Goal: Information Seeking & Learning: Learn about a topic

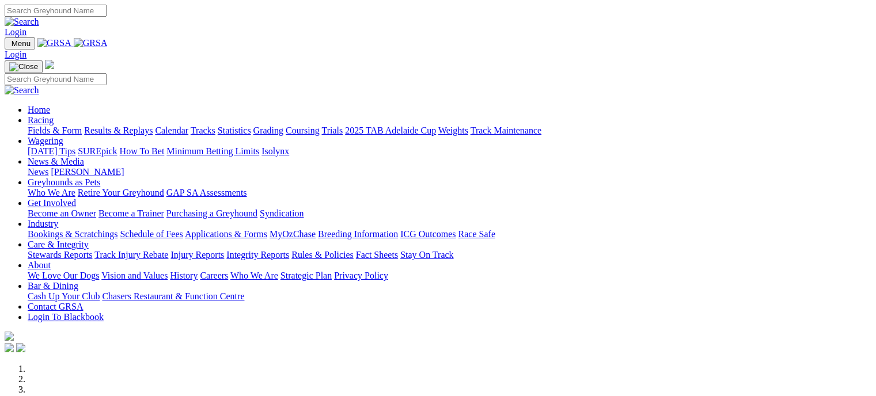
click at [58, 126] on link "Fields & Form" at bounding box center [55, 131] width 54 height 10
click at [251, 126] on link "Statistics" at bounding box center [234, 131] width 33 height 10
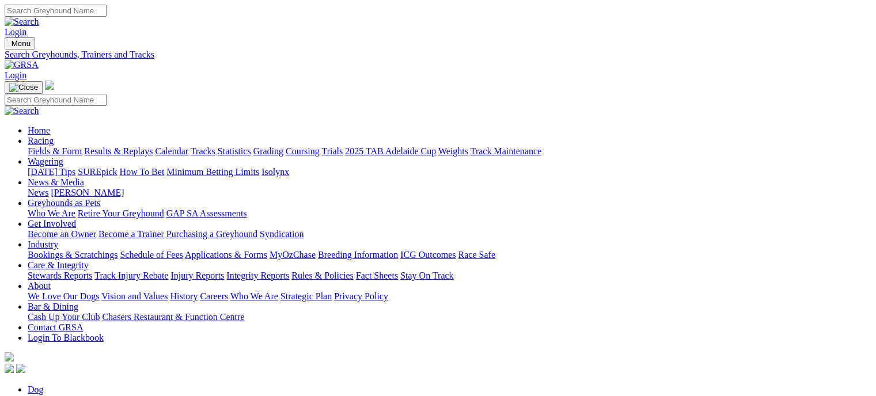
type input "naughty nung"
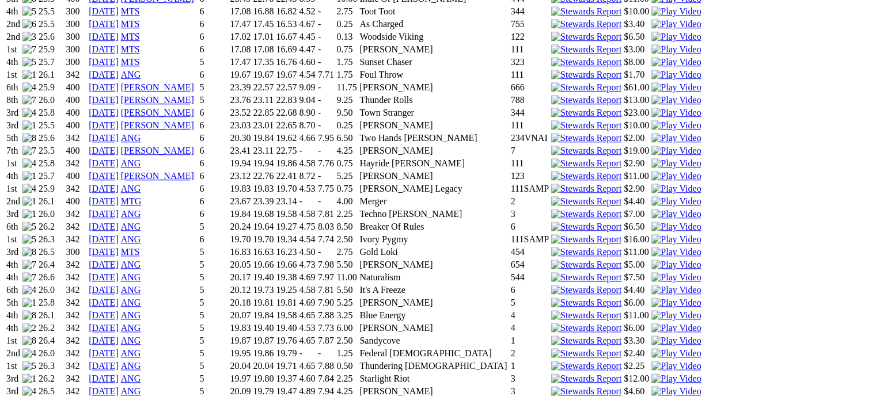
scroll to position [1114, 0]
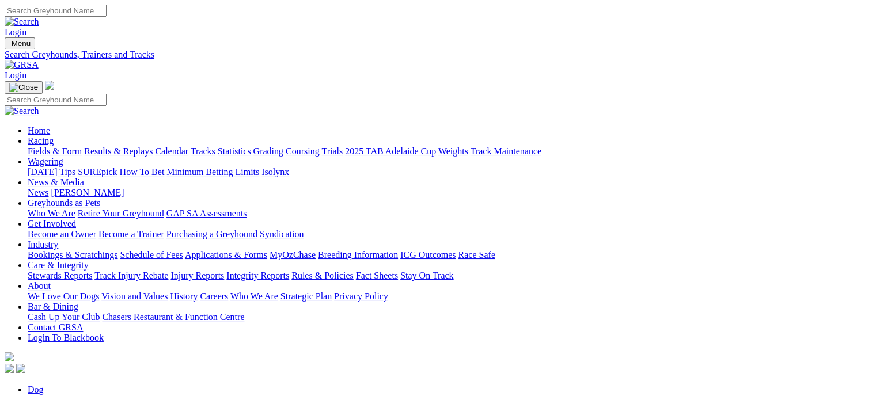
drag, startPoint x: 129, startPoint y: 199, endPoint x: 78, endPoint y: 199, distance: 50.7
type input "imagine the fun"
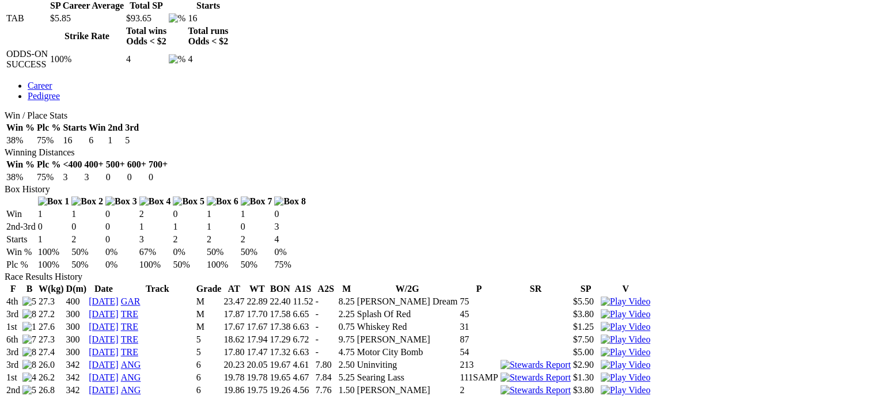
scroll to position [564, 0]
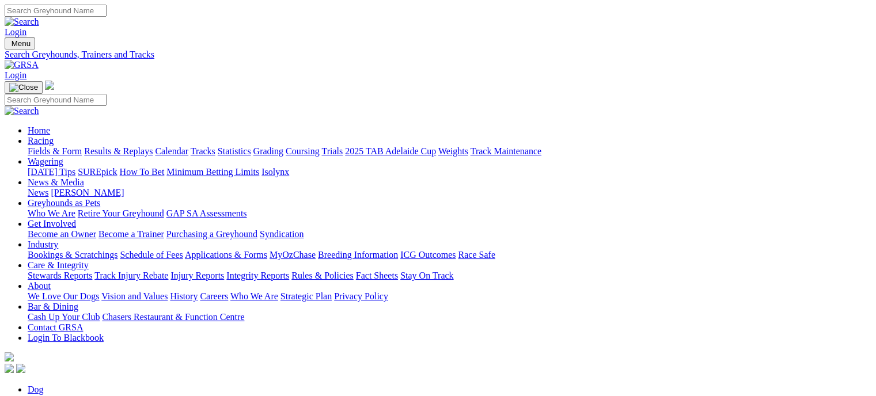
drag, startPoint x: 133, startPoint y: 200, endPoint x: 74, endPoint y: 203, distance: 58.8
type input "spear ruler"
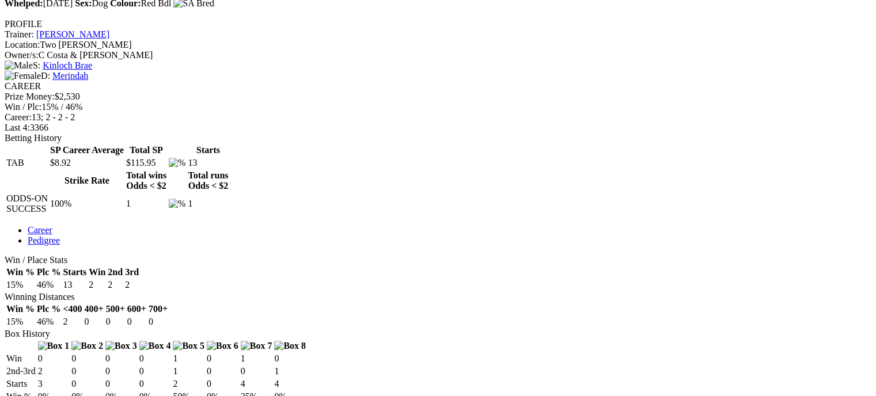
scroll to position [432, 0]
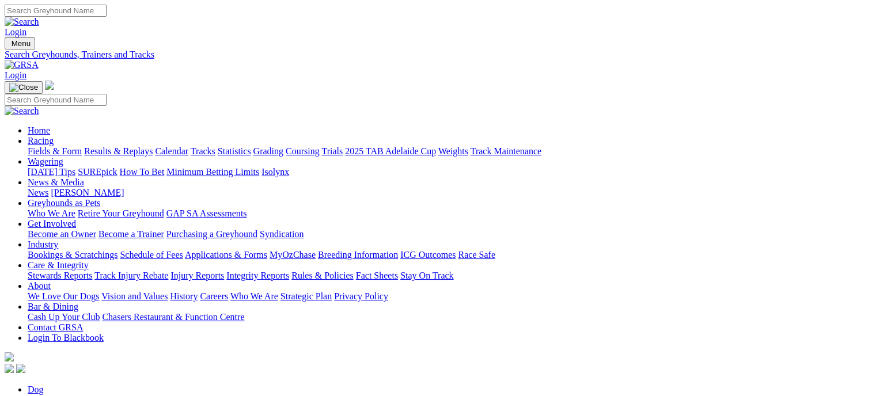
type input "spear rumanner of strifeler"
drag, startPoint x: 107, startPoint y: 199, endPoint x: 70, endPoint y: 204, distance: 37.1
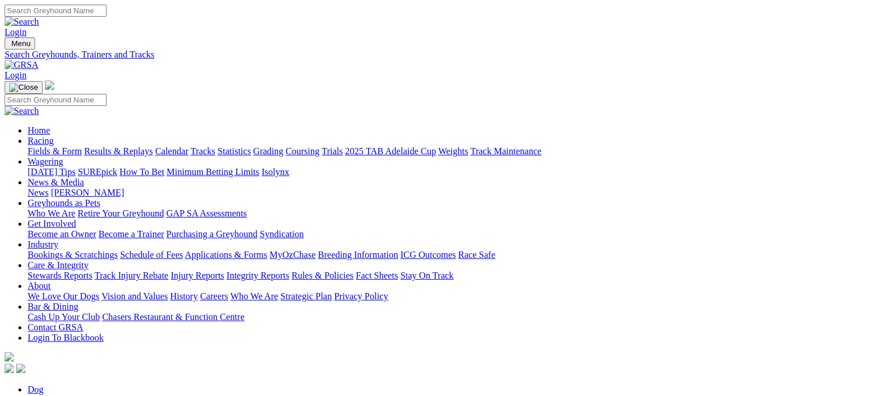
drag, startPoint x: 169, startPoint y: 199, endPoint x: 80, endPoint y: 204, distance: 88.8
type input "manner of strife"
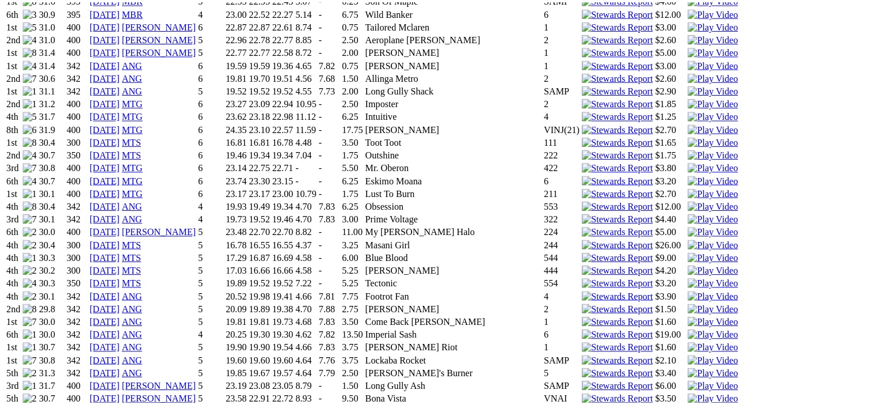
scroll to position [1226, 0]
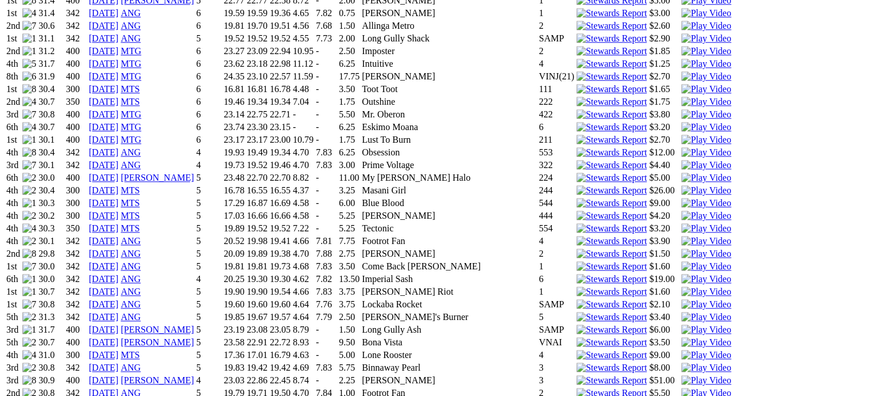
click at [681, 388] on img at bounding box center [706, 393] width 50 height 10
